Goal: Find specific page/section: Find specific page/section

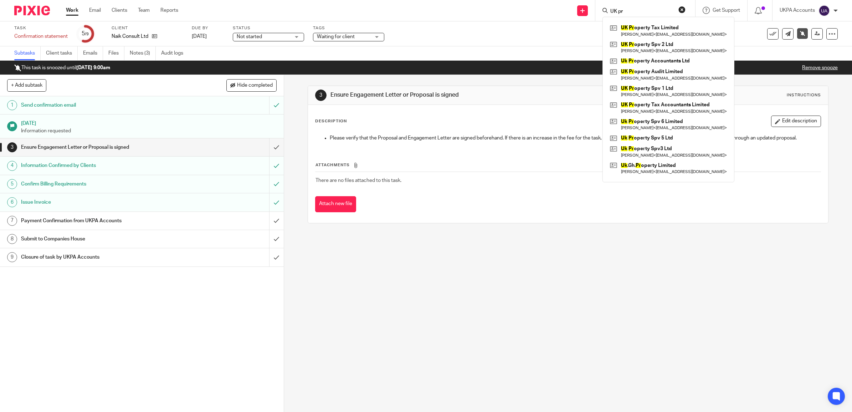
type input "UK pr"
drag, startPoint x: 631, startPoint y: 7, endPoint x: 574, endPoint y: -2, distance: 57.5
click at [574, 0] on html "Work Email Clients Team Reports Work Email Clients Team Reports Settings Send n…" at bounding box center [426, 206] width 852 height 412
click at [640, 335] on div "3 Ensure Engagement Letter or Proposal is signed Instructions Description Edit …" at bounding box center [568, 243] width 568 height 337
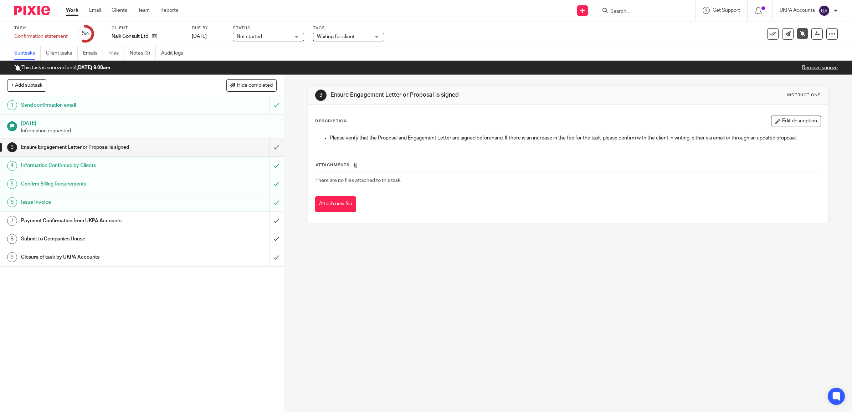
click at [645, 15] on div at bounding box center [645, 10] width 100 height 21
click at [637, 12] on input "Search" at bounding box center [641, 12] width 64 height 6
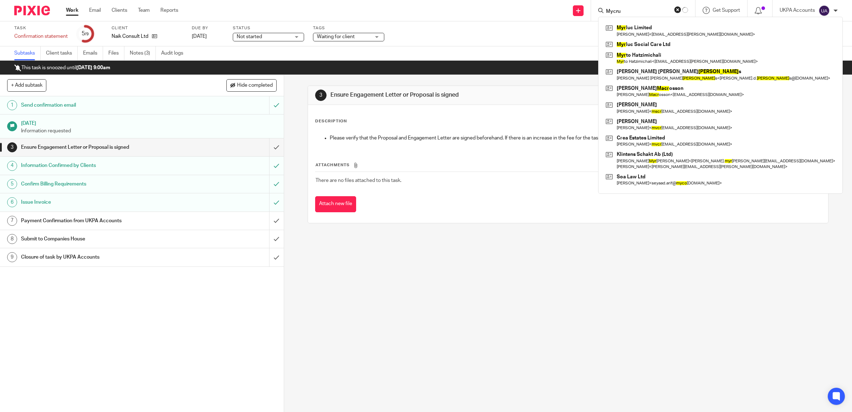
type input "Mycrus"
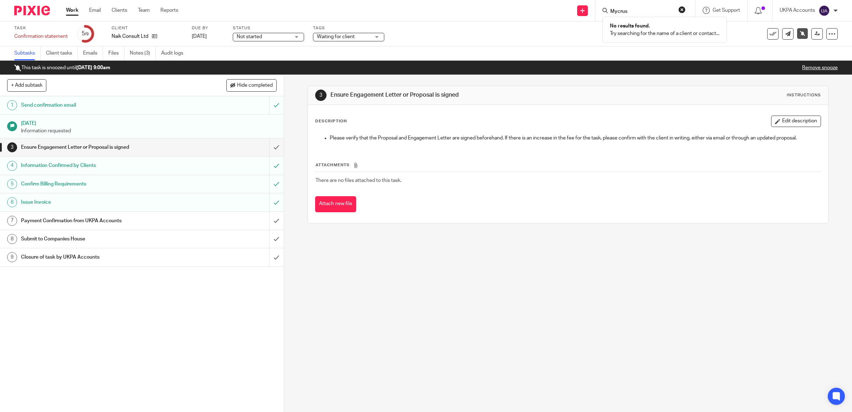
drag, startPoint x: 638, startPoint y: 8, endPoint x: 593, endPoint y: 8, distance: 44.9
click at [593, 8] on div "Send new email Create task Add client Mycrus No results found. Try searching fo…" at bounding box center [520, 10] width 663 height 21
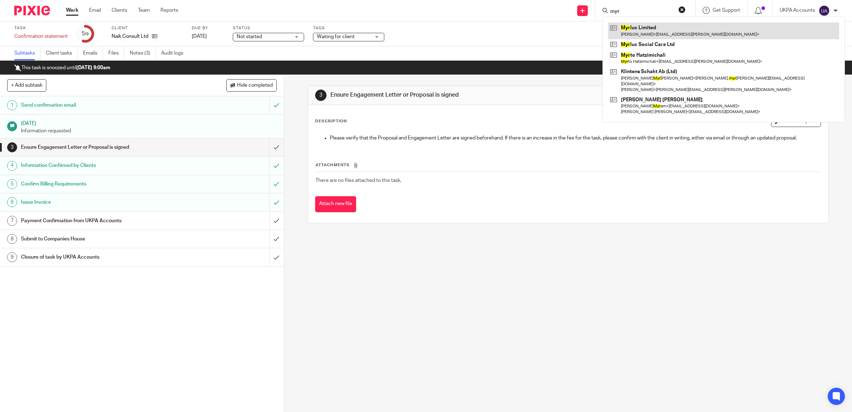
type input "myr"
click at [633, 32] on link at bounding box center [723, 30] width 231 height 16
